Goal: Task Accomplishment & Management: Use online tool/utility

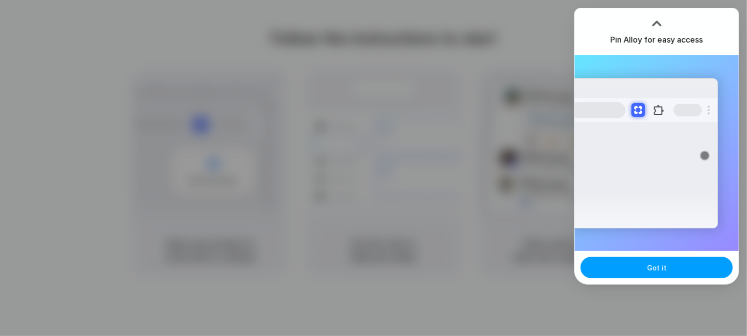
click at [639, 277] on button "Got it" at bounding box center [656, 268] width 152 height 22
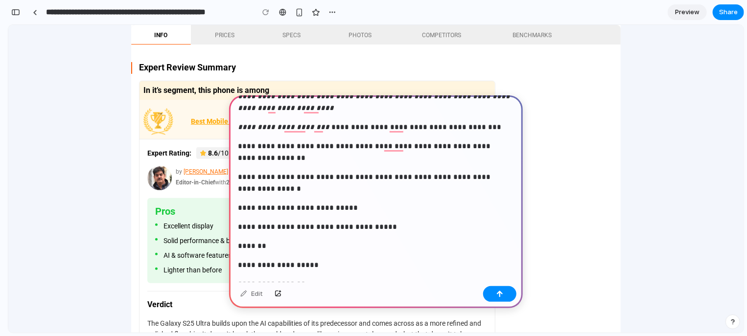
scroll to position [1958, 0]
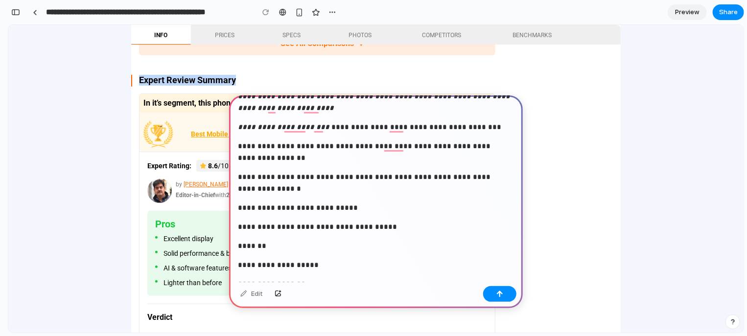
drag, startPoint x: 238, startPoint y: 80, endPoint x: 132, endPoint y: 78, distance: 106.2
copy h2 "Expert Review Summary"
click at [242, 263] on p "**********" at bounding box center [374, 265] width 272 height 12
click at [248, 277] on div "**********" at bounding box center [376, 111] width 294 height 728
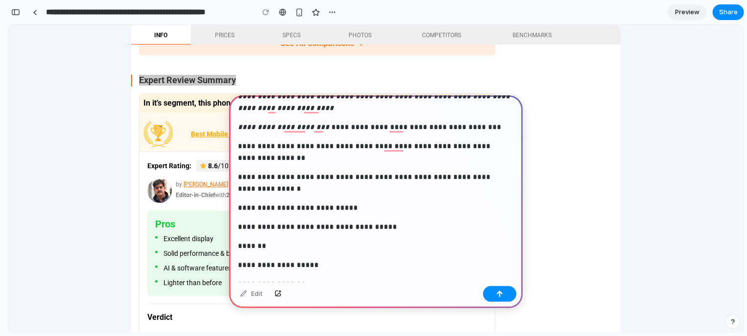
click at [297, 271] on div "**********" at bounding box center [376, 111] width 294 height 728
click at [328, 260] on p "**********" at bounding box center [374, 265] width 272 height 12
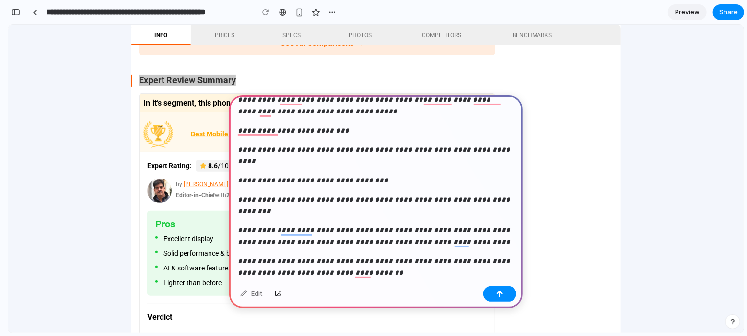
click at [392, 170] on div "**********" at bounding box center [376, 307] width 294 height 728
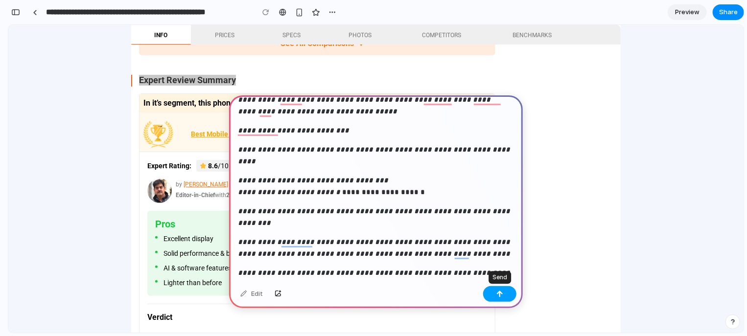
click at [494, 290] on button "button" at bounding box center [499, 294] width 33 height 16
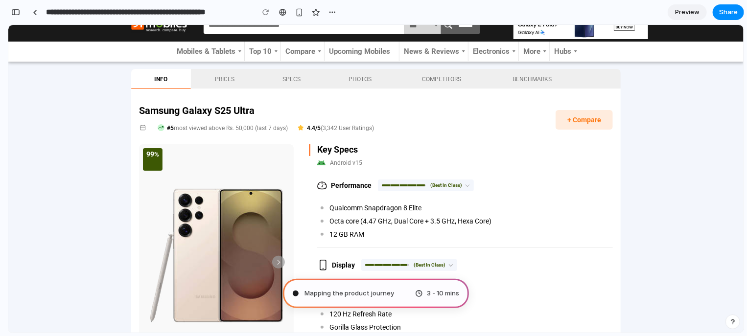
scroll to position [0, 0]
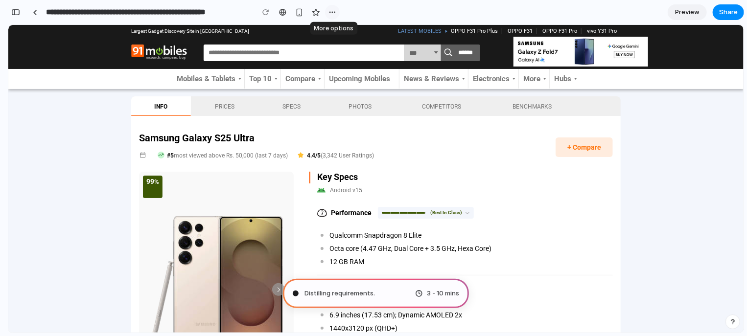
click at [327, 9] on button "button" at bounding box center [332, 12] width 15 height 15
click at [683, 141] on div "Duplicate Delete" at bounding box center [373, 168] width 747 height 336
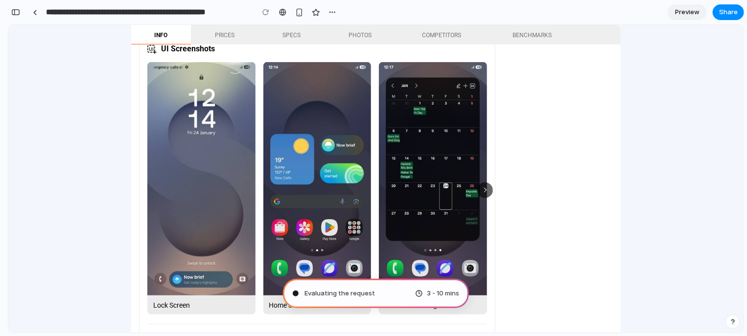
scroll to position [3426, 0]
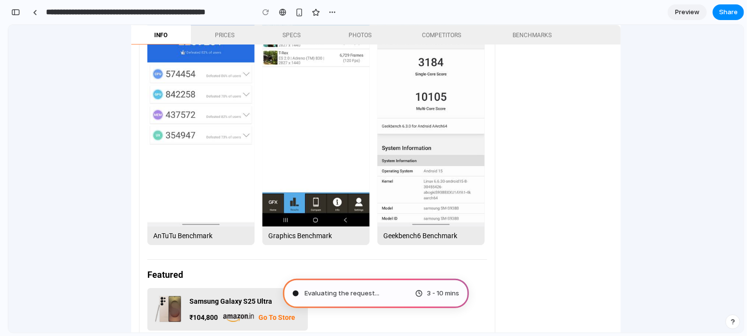
click at [687, 13] on span "Preview" at bounding box center [687, 12] width 24 height 10
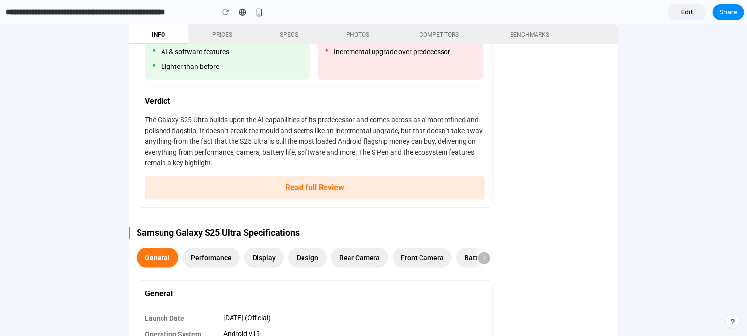
scroll to position [2234, 0]
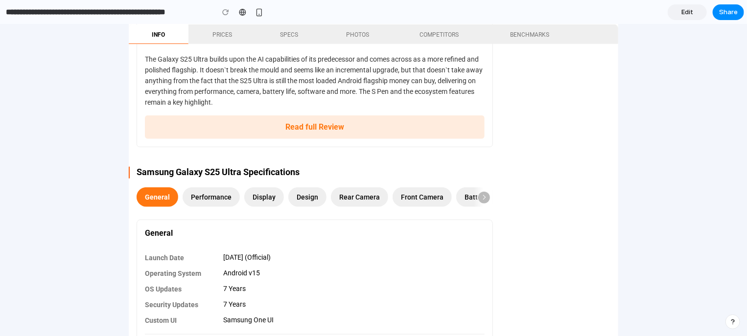
click at [689, 14] on span "Edit" at bounding box center [687, 12] width 12 height 10
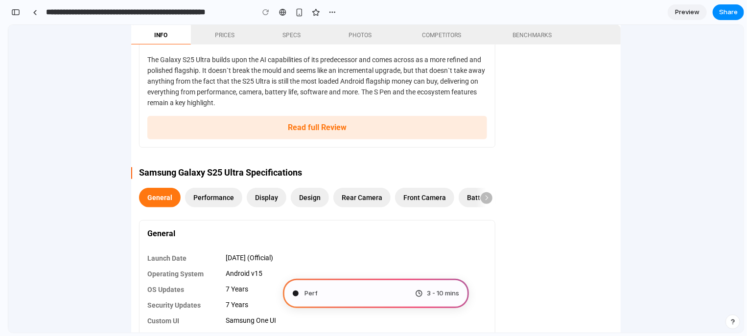
scroll to position [987, 0]
click at [689, 14] on span "Preview" at bounding box center [687, 12] width 24 height 10
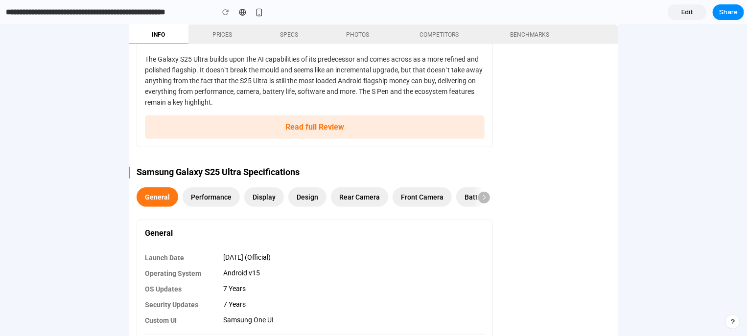
click at [693, 20] on link "Edit" at bounding box center [687, 12] width 39 height 16
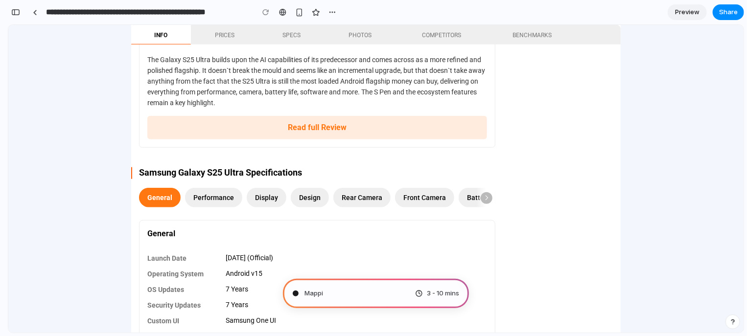
scroll to position [987, 0]
click at [693, 20] on link "Preview" at bounding box center [687, 12] width 39 height 16
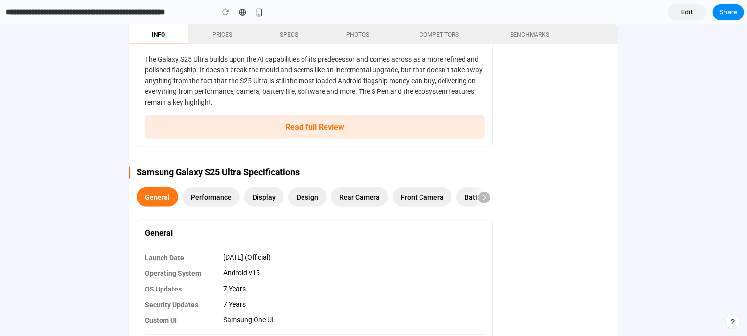
click at [693, 20] on link "Edit" at bounding box center [687, 12] width 39 height 16
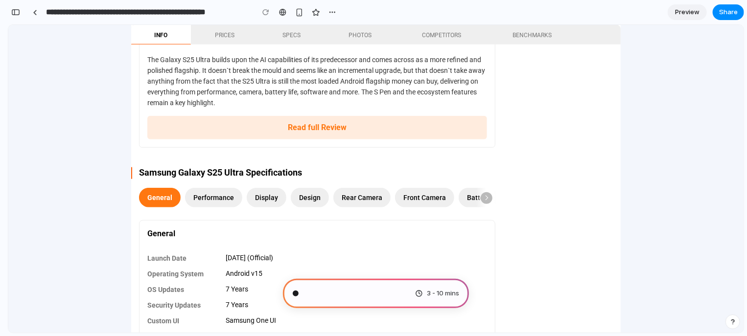
scroll to position [987, 0]
click at [15, 12] on div "button" at bounding box center [15, 12] width 9 height 7
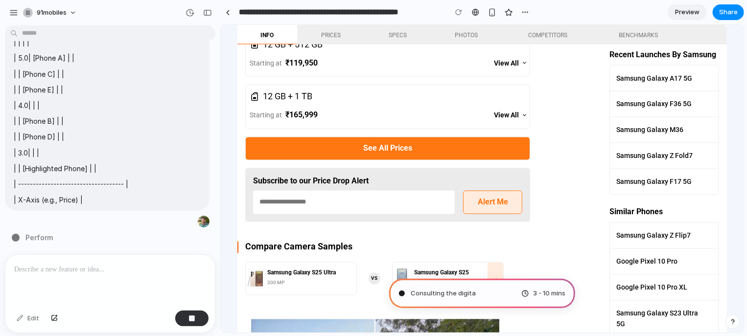
scroll to position [766, 0]
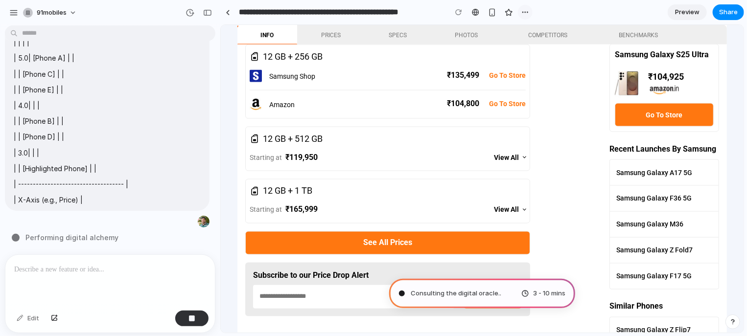
click at [522, 14] on div "button" at bounding box center [525, 12] width 8 height 8
click at [524, 13] on div "Duplicate Delete" at bounding box center [373, 168] width 747 height 336
click at [13, 14] on div "button" at bounding box center [13, 12] width 9 height 9
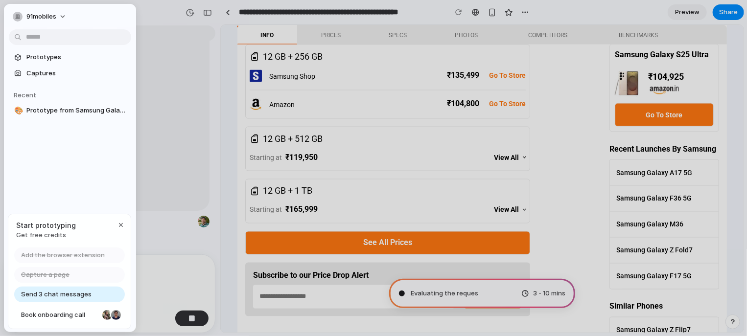
type input "**********"
click at [51, 19] on span "91mobiles" at bounding box center [41, 17] width 30 height 10
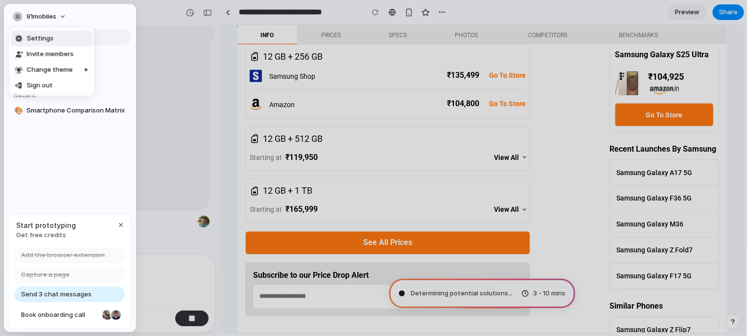
click at [46, 36] on span "Settings" at bounding box center [39, 39] width 27 height 10
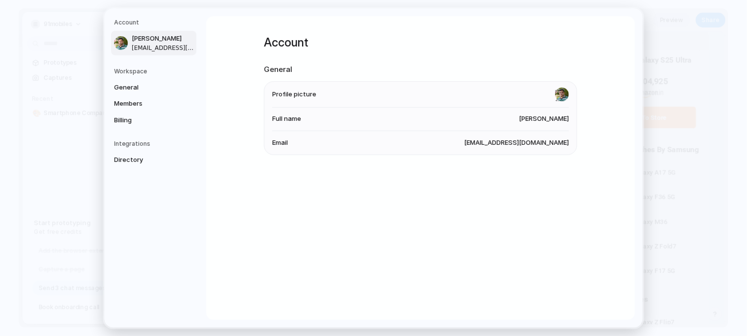
click at [150, 66] on nav "Account [PERSON_NAME] [EMAIL_ADDRESS][DOMAIN_NAME] Workspace General Members Bi…" at bounding box center [155, 168] width 102 height 320
click at [129, 85] on span "General" at bounding box center [145, 88] width 63 height 10
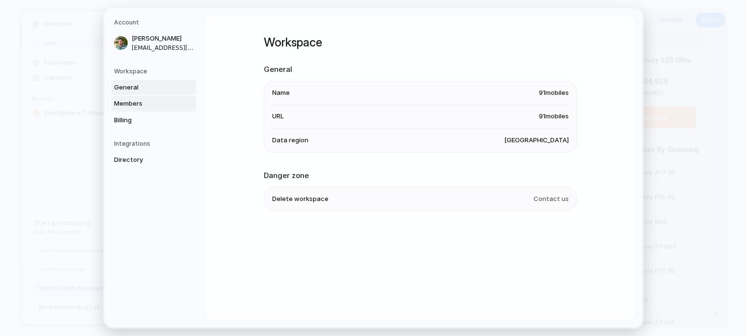
click at [128, 101] on span "Members" at bounding box center [145, 104] width 63 height 10
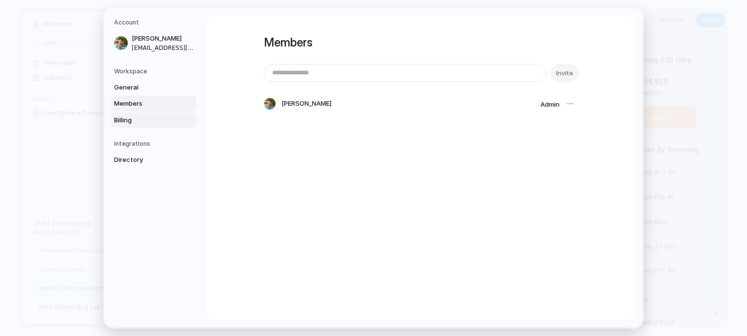
click at [128, 121] on span "Billing" at bounding box center [145, 120] width 63 height 10
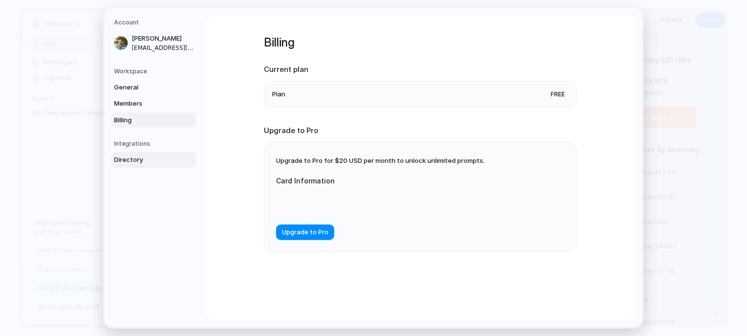
click at [128, 156] on span "Directory" at bounding box center [145, 160] width 63 height 10
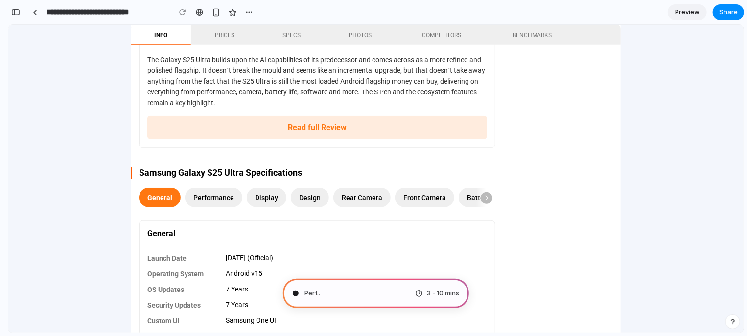
scroll to position [1525, 0]
click at [370, 298] on span "Determining potential solutions ." at bounding box center [353, 294] width 99 height 10
click at [16, 17] on button "button" at bounding box center [16, 12] width 16 height 16
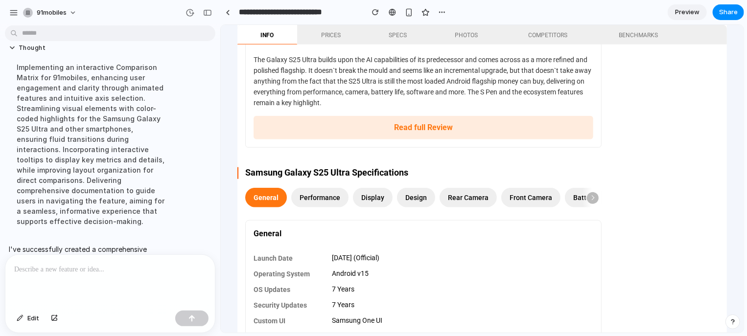
scroll to position [745, 0]
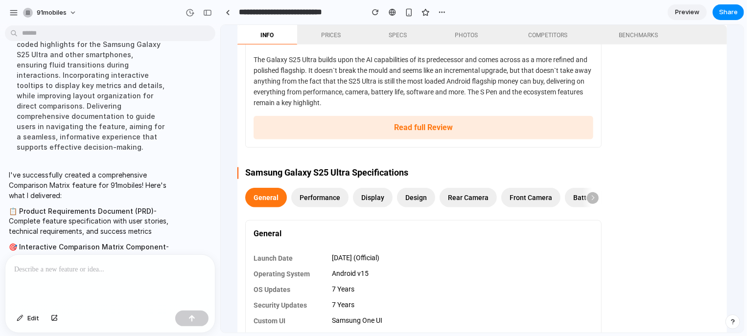
click at [146, 10] on div "91mobiles" at bounding box center [110, 11] width 220 height 23
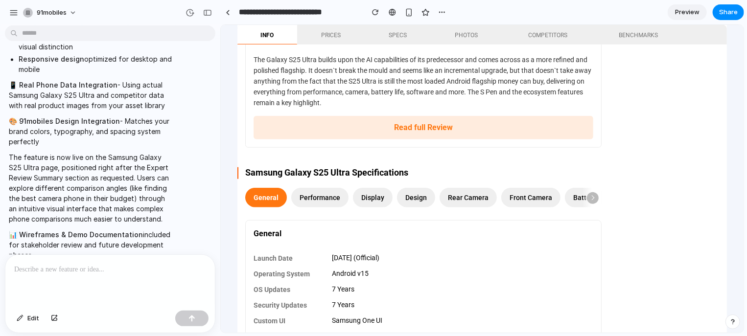
scroll to position [1136, 0]
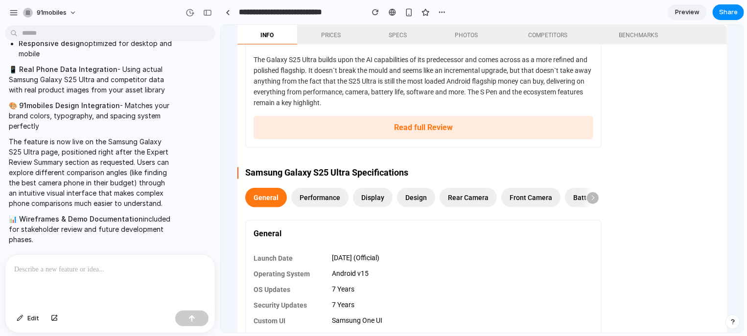
click at [183, 255] on div at bounding box center [109, 281] width 209 height 52
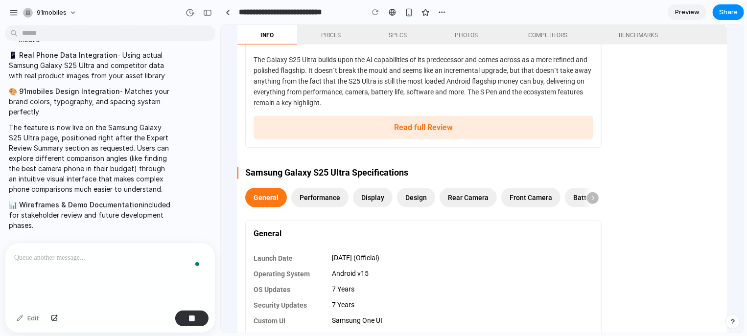
scroll to position [1216, 0]
